Goal: Information Seeking & Learning: Learn about a topic

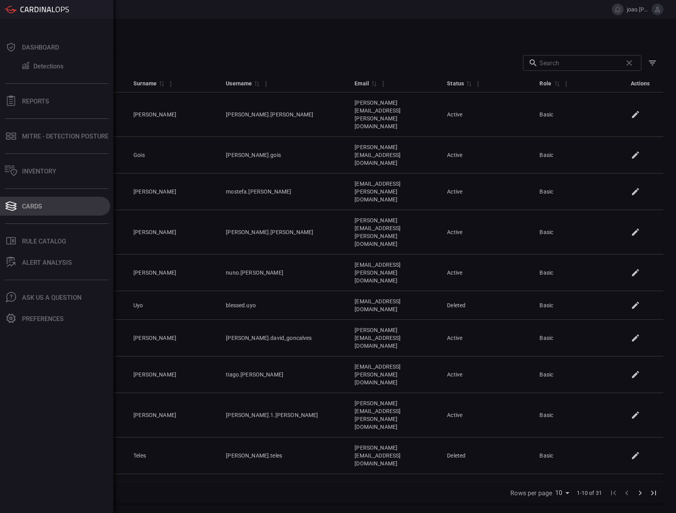
click at [20, 202] on button "Cards" at bounding box center [55, 206] width 110 height 19
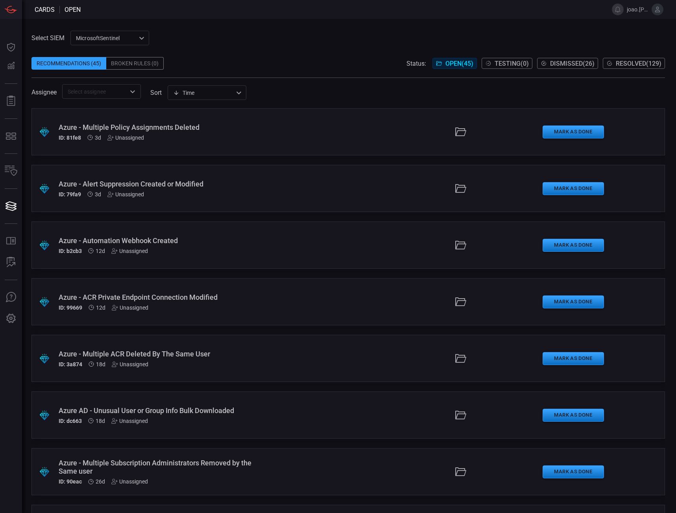
type button "/cards"
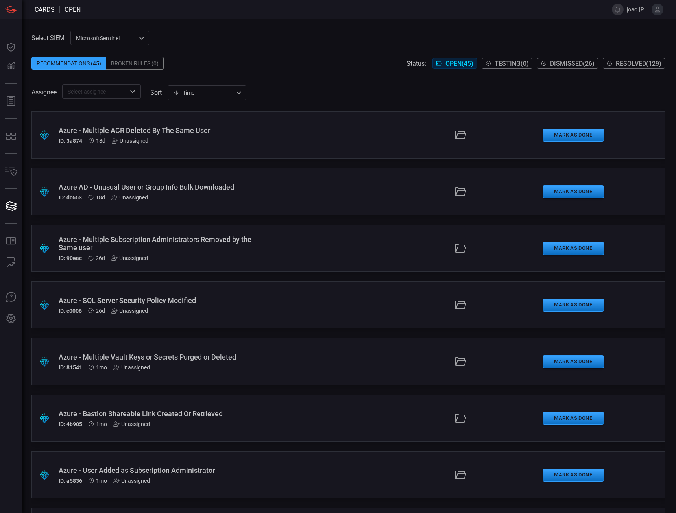
click at [269, 302] on div ".suggested_cards_icon{fill:url(#suggested_cards_icon);} Azure - SQL Server Secu…" at bounding box center [347, 304] width 633 height 47
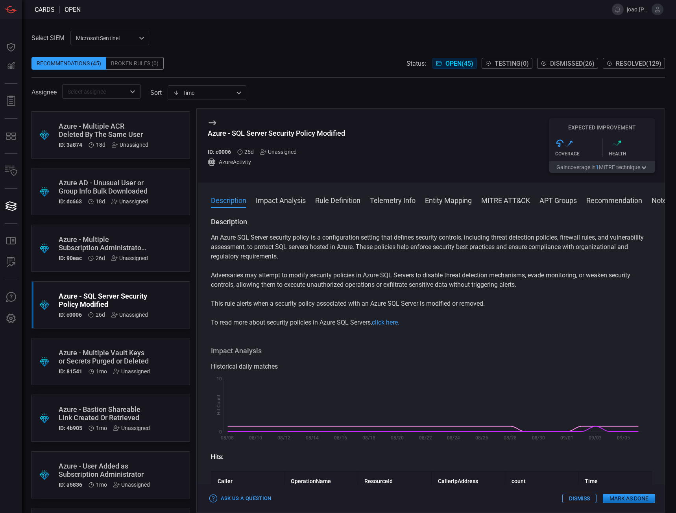
click at [222, 152] on h5 "ID: c0006" at bounding box center [219, 152] width 23 height 6
click at [223, 152] on h5 "ID: c0006" at bounding box center [219, 152] width 23 height 6
copy h5 "c0006"
drag, startPoint x: 349, startPoint y: 133, endPoint x: 202, endPoint y: 134, distance: 146.7
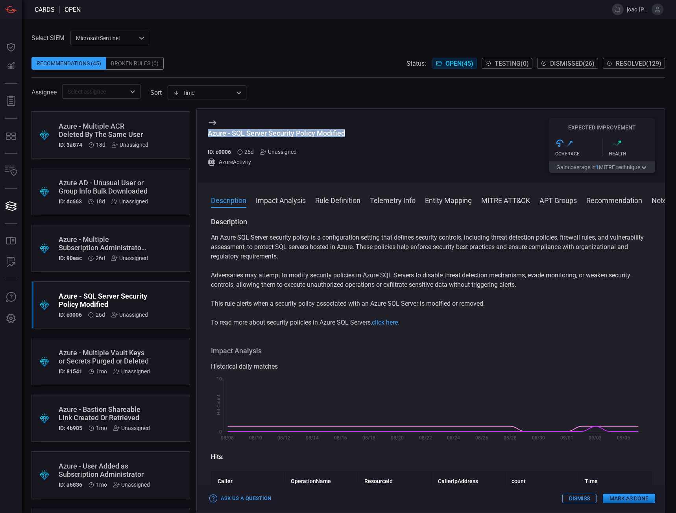
click at [202, 134] on div "Azure - SQL Server Security Policy Modified ID: c0006 26d Unassigned AzureActiv…" at bounding box center [431, 146] width 466 height 74
copy div "Azure - SQL Server Security Policy Modified"
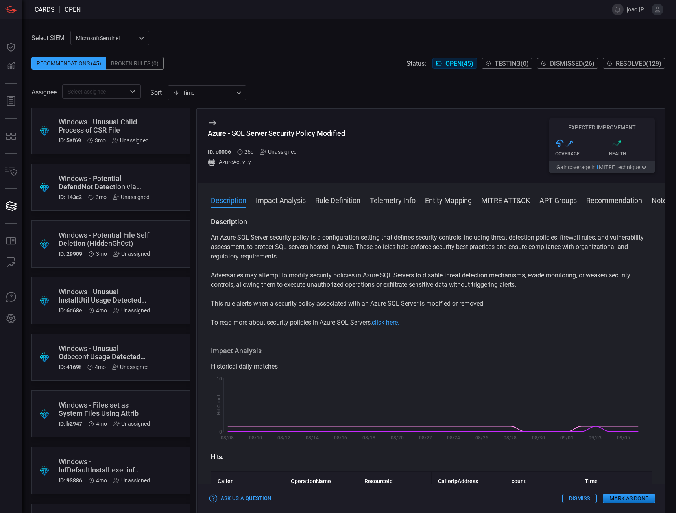
click at [116, 289] on div "Windows - Unusual InstallUtil Usage Detected (APT 10, Mustang Panda)" at bounding box center [104, 295] width 91 height 17
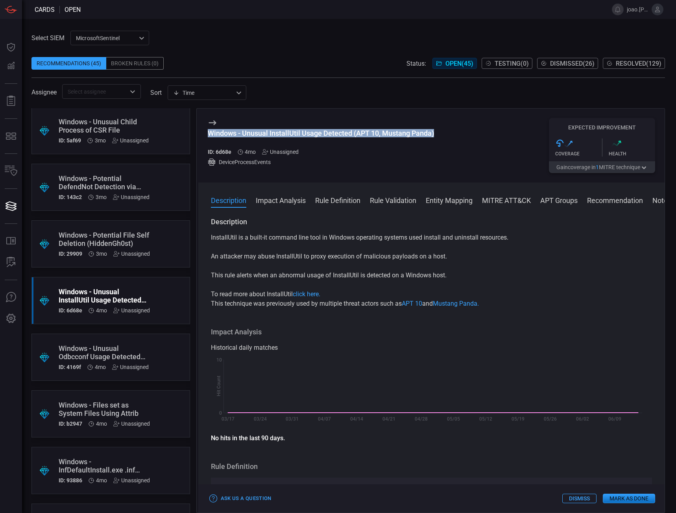
drag, startPoint x: 438, startPoint y: 133, endPoint x: 205, endPoint y: 133, distance: 232.8
click at [205, 133] on div "Windows - Unusual InstallUtil Usage Detected (APT 10, Mustang Panda) ID: 6d68e …" at bounding box center [431, 146] width 466 height 74
copy div "Windows - Unusual InstallUtil Usage Detected (APT 10, Mustang Panda)"
click at [608, 63] on icon at bounding box center [609, 63] width 6 height 6
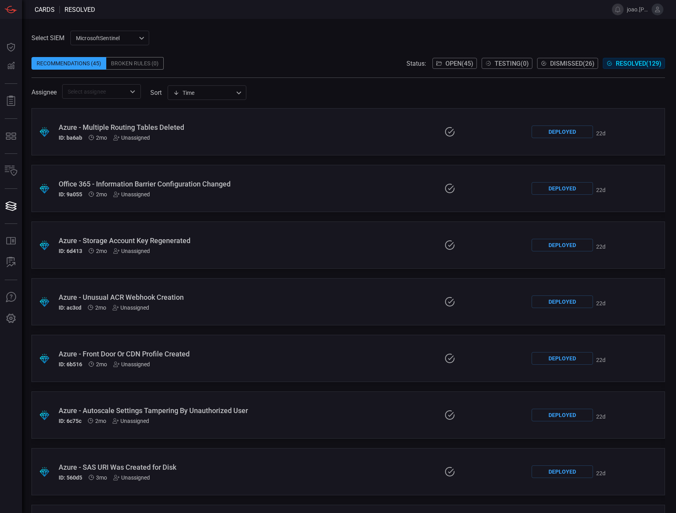
click at [201, 245] on div "Azure - Storage Account Key Regenerated ID: 6d413 2mo Unassigned" at bounding box center [158, 245] width 198 height 18
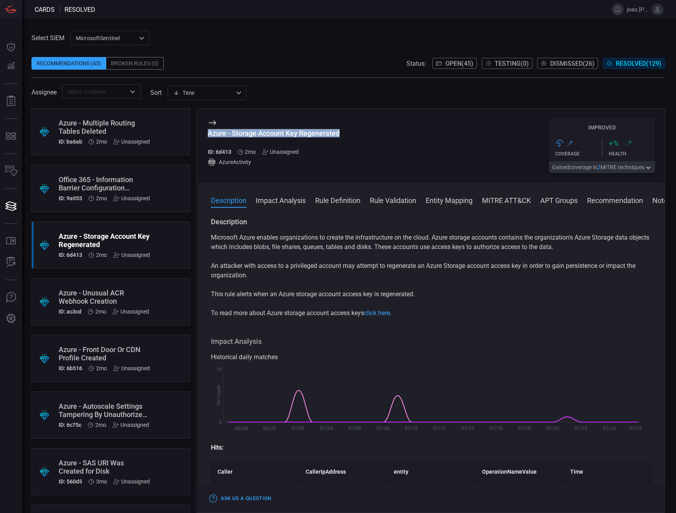
drag, startPoint x: 338, startPoint y: 132, endPoint x: 207, endPoint y: 135, distance: 131.4
click at [206, 135] on div "Azure - Storage Account Key Regenerated ID: 6d413 2mo Unassigned AzureActivity …" at bounding box center [431, 146] width 466 height 74
copy div "Azure - Storage Account Key Regenerated"
click at [132, 405] on div "Azure - Autoscale Settings Tampering By Unauthorized User" at bounding box center [104, 410] width 90 height 17
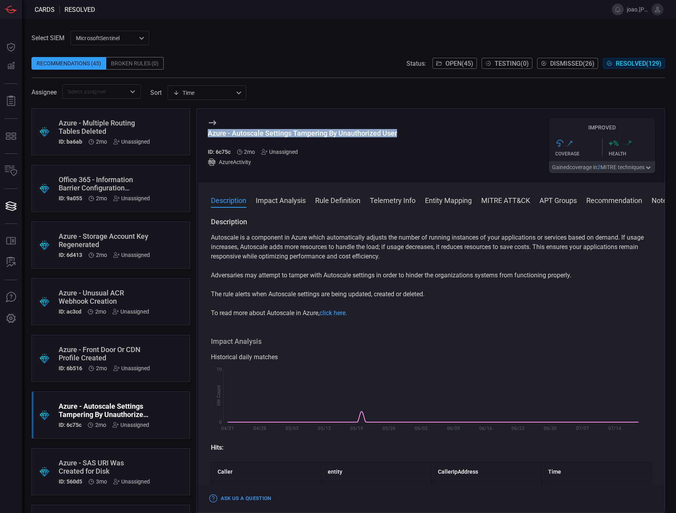
drag, startPoint x: 401, startPoint y: 129, endPoint x: 407, endPoint y: 140, distance: 12.3
click at [407, 140] on div "Azure - Autoscale Settings Tampering By Unauthorized User ID: 6c75c 2mo Unassig…" at bounding box center [431, 146] width 466 height 74
copy div "Azure - Autoscale Settings Tampering By Unauthorized User"
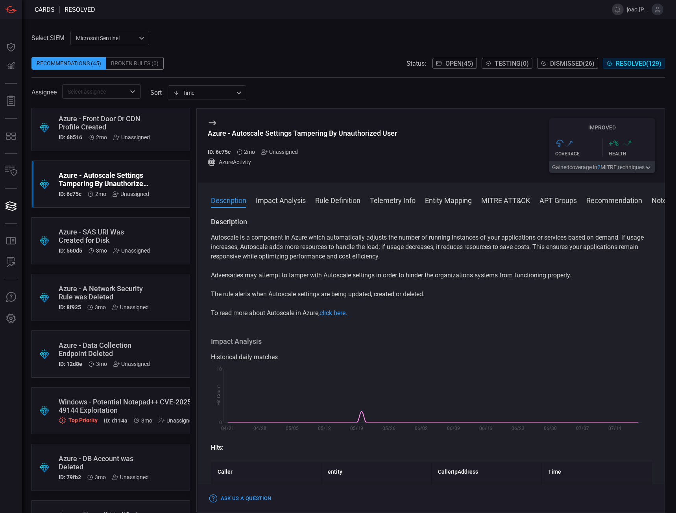
click at [123, 293] on div "Azure - A Network Security Rule was Deleted" at bounding box center [104, 292] width 90 height 17
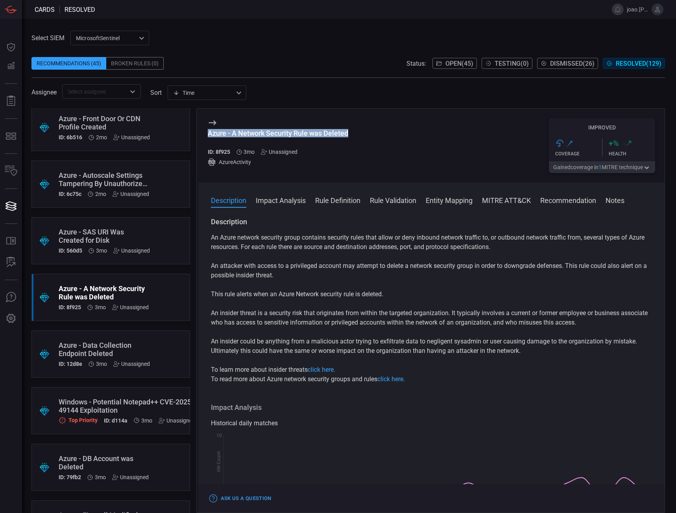
drag, startPoint x: 352, startPoint y: 131, endPoint x: 203, endPoint y: 136, distance: 148.7
click at [203, 136] on div "Azure - A Network Security Rule was Deleted ID: 8f925 3mo Unassigned AzureActiv…" at bounding box center [431, 146] width 466 height 74
copy div "Azure - A Network Security Rule was Deleted"
click at [446, 66] on span "Open ( 45 )" at bounding box center [459, 63] width 28 height 7
